Goal: Communication & Community: Answer question/provide support

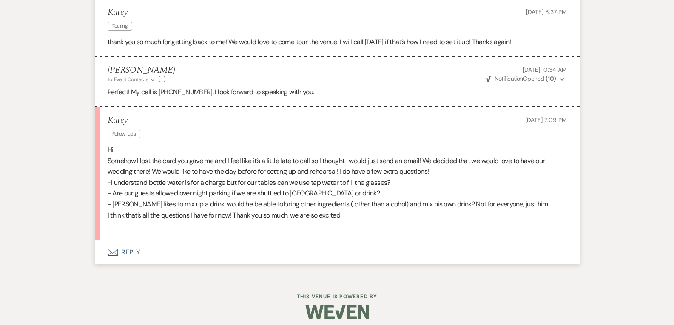
click at [128, 252] on button "Envelope Reply" at bounding box center [337, 253] width 485 height 24
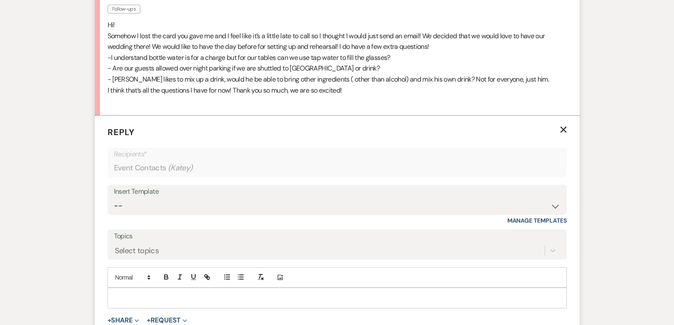
scroll to position [1056, 0]
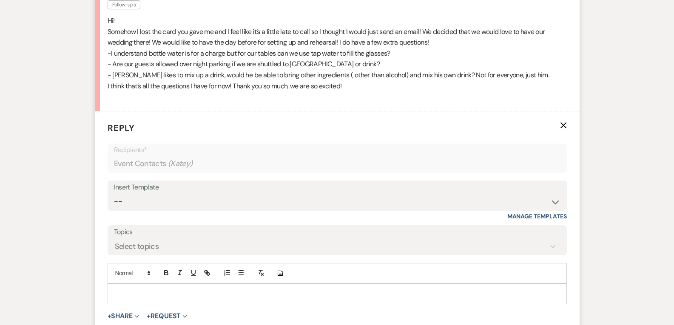
click at [111, 290] on div at bounding box center [337, 294] width 459 height 20
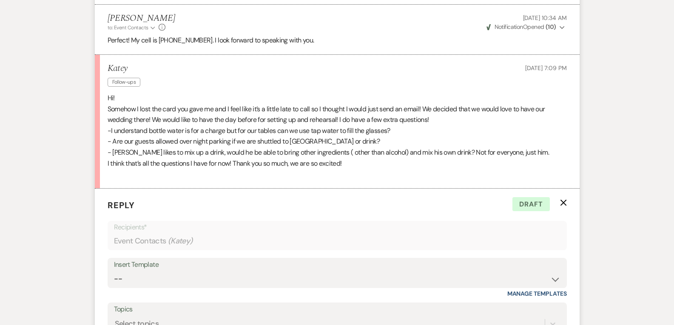
scroll to position [1172, 0]
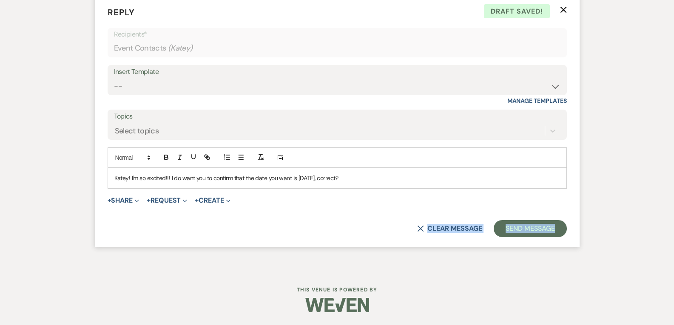
drag, startPoint x: 660, startPoint y: 195, endPoint x: 678, endPoint y: 226, distance: 36.4
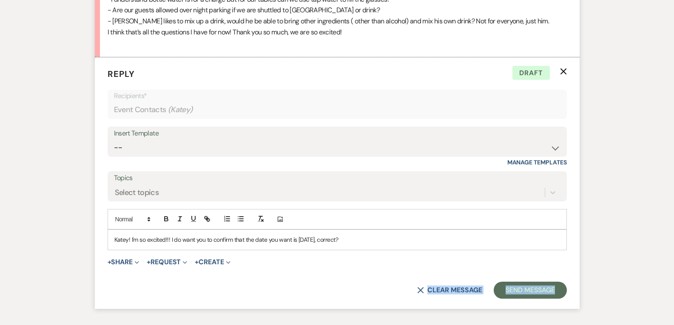
scroll to position [1131, 0]
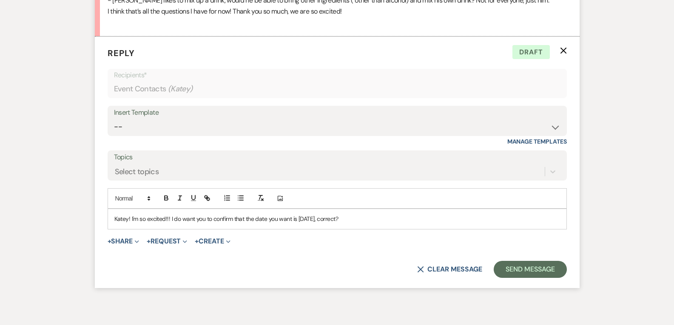
click at [361, 218] on p "Katey! I'm so excited!!! I do want you to confirm that the date you want is [DA…" at bounding box center [337, 218] width 446 height 9
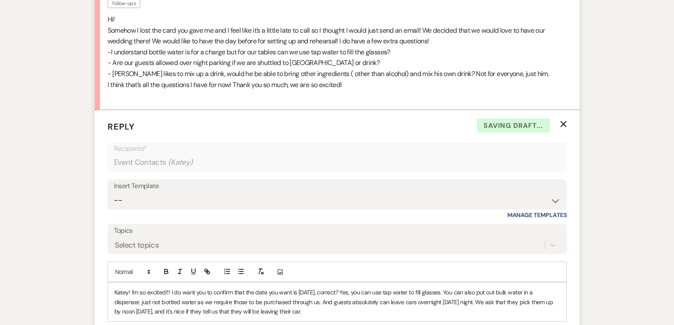
scroll to position [1056, 0]
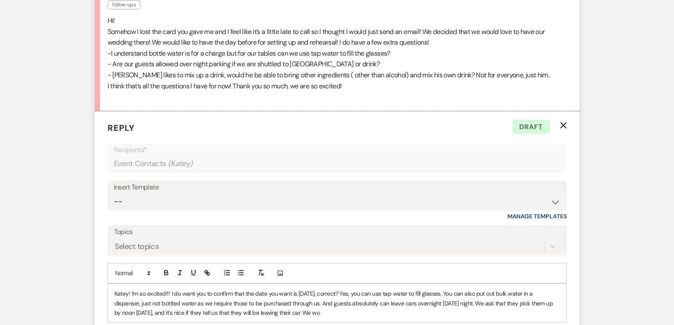
click at [341, 312] on p "Katey! I'm so excited!!! I do want you to confirm that the date you want is [DA…" at bounding box center [337, 303] width 446 height 29
click at [397, 320] on p at bounding box center [337, 322] width 446 height 9
click at [360, 313] on p "Katey! I'm so excited!!! I do want you to confirm that the date you want is [DA…" at bounding box center [337, 303] width 446 height 29
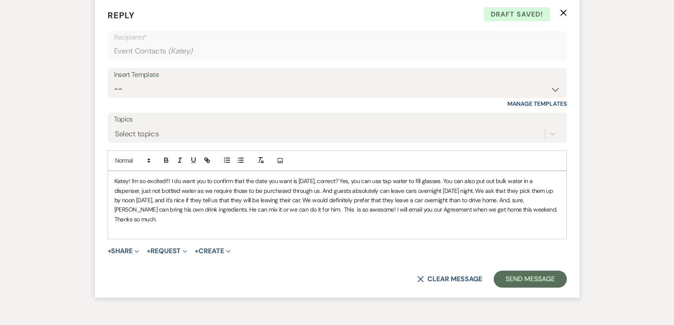
scroll to position [1177, 0]
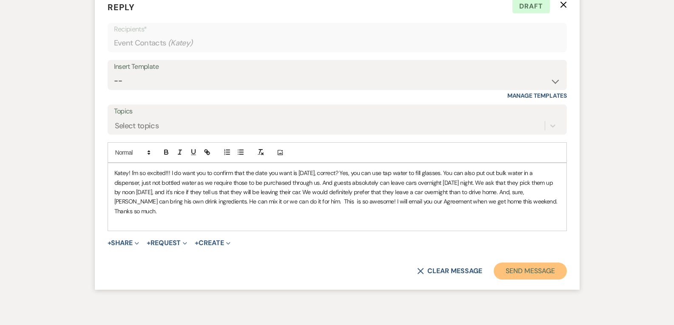
click at [546, 263] on button "Send Message" at bounding box center [530, 271] width 73 height 17
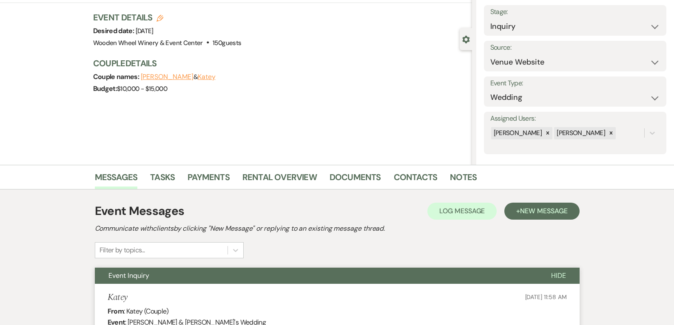
scroll to position [47, 0]
